Goal: Navigation & Orientation: Find specific page/section

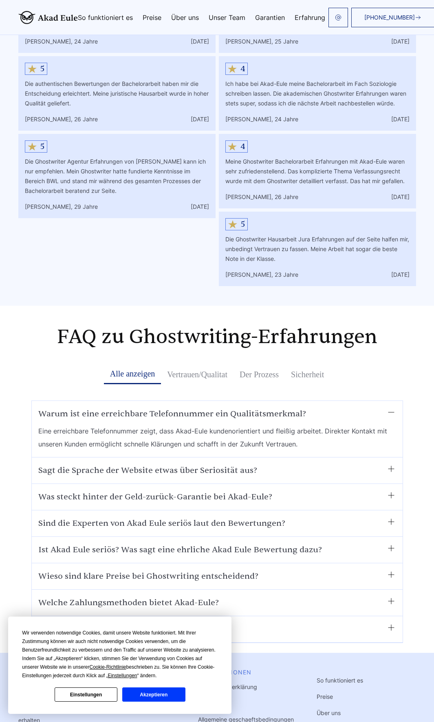
click at [220, 700] on link "Impressum" at bounding box center [212, 703] width 29 height 7
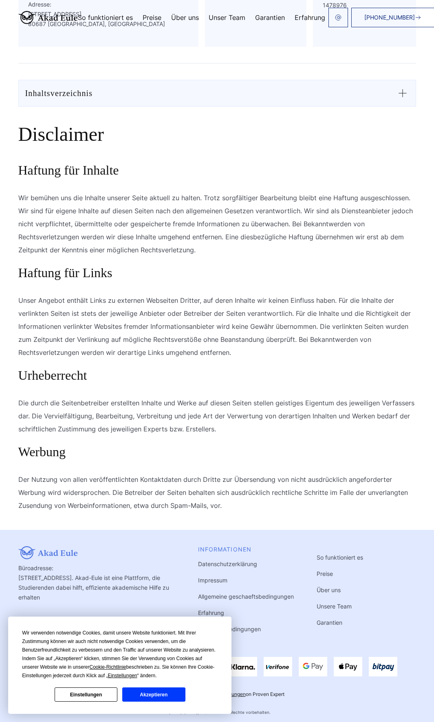
click at [324, 605] on link "Unsere Team" at bounding box center [333, 606] width 35 height 7
click at [138, 691] on button "Akzeptieren" at bounding box center [153, 695] width 63 height 14
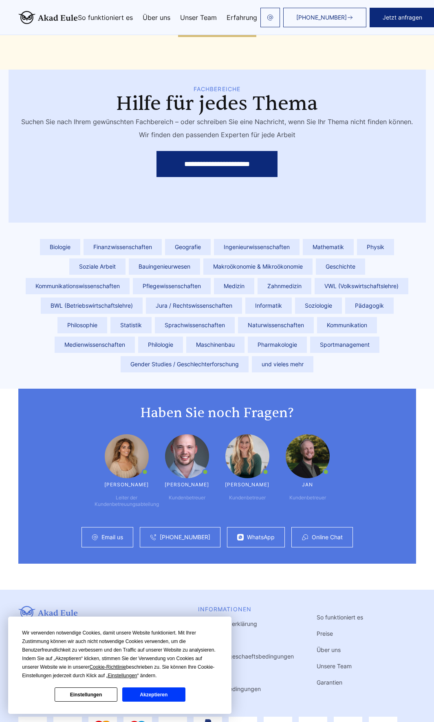
scroll to position [1930, 0]
